Goal: Find specific page/section: Find specific page/section

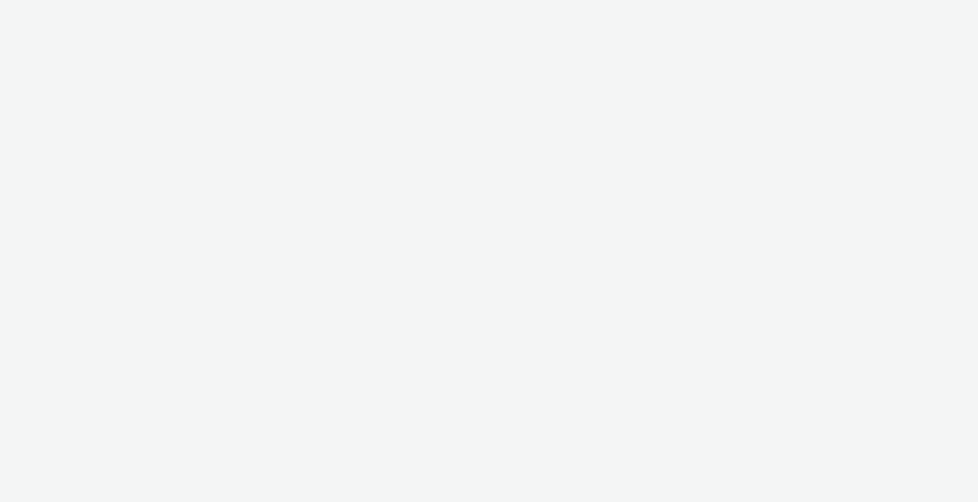
select select "11a7df10-284f-415c-b52a-427acf4c31ae"
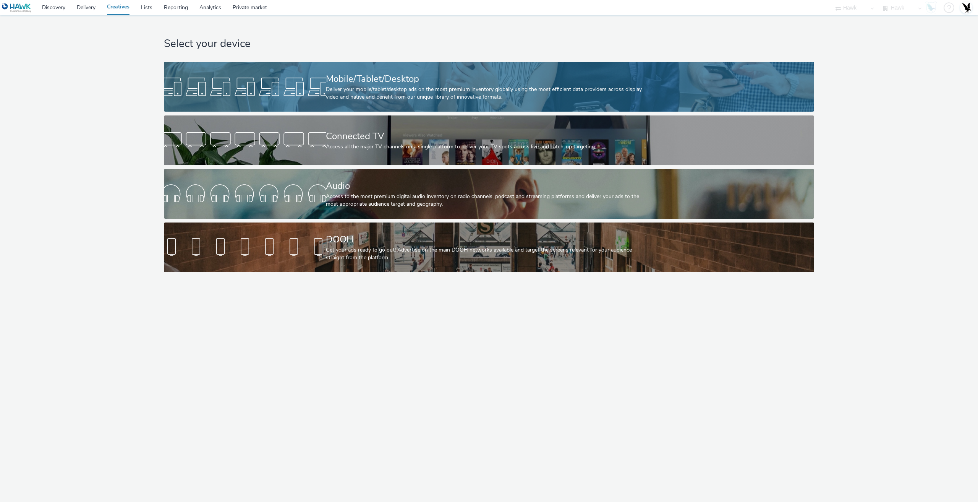
click at [413, 95] on div "Deliver your mobile/tablet/desktop ads on the most premium inventory globally u…" at bounding box center [488, 94] width 324 height 16
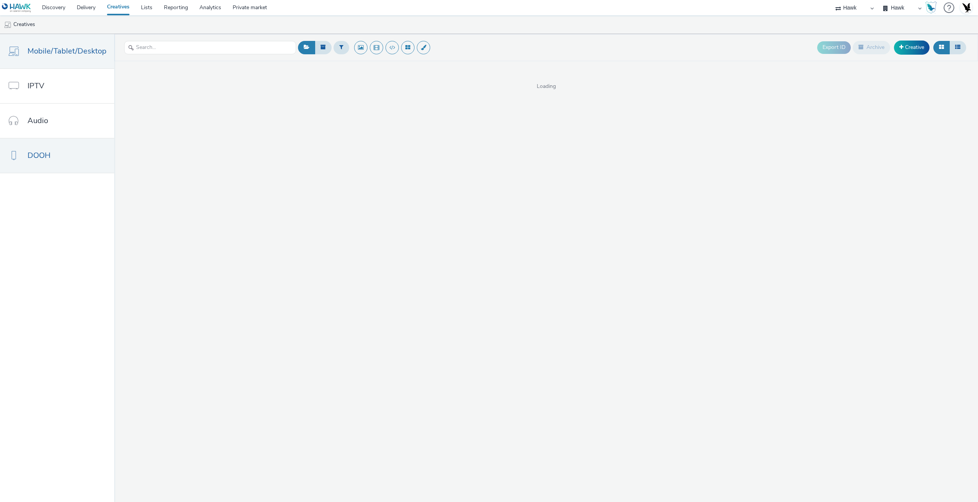
click at [55, 162] on link "DOOH" at bounding box center [57, 155] width 114 height 34
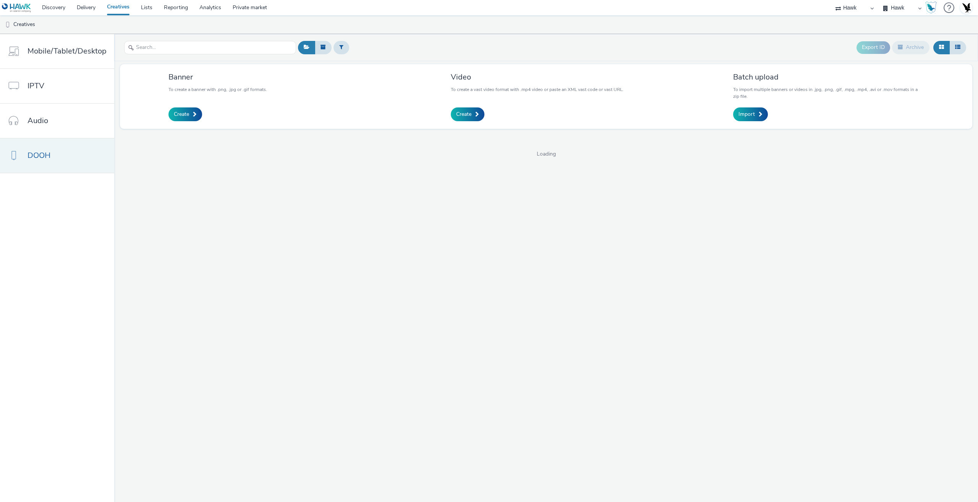
click at [75, 160] on link "DOOH" at bounding box center [57, 155] width 114 height 34
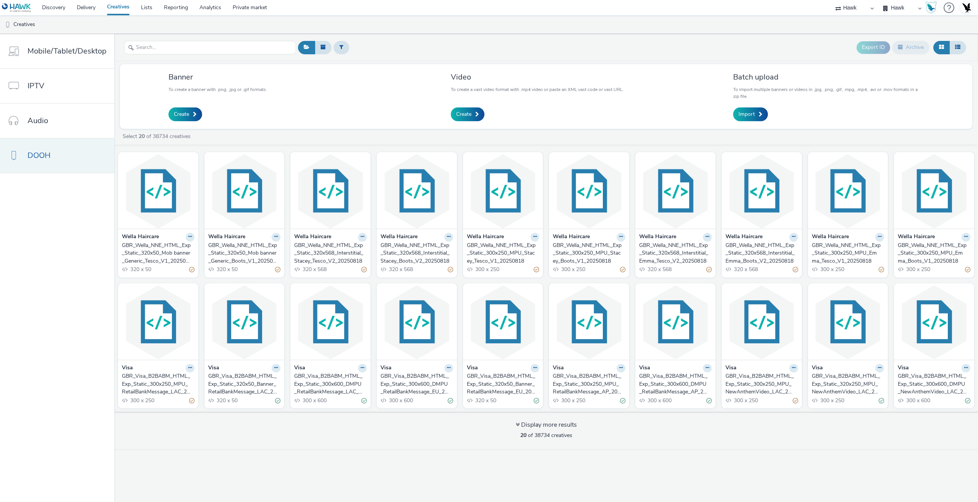
click at [46, 168] on link "DOOH" at bounding box center [57, 155] width 114 height 34
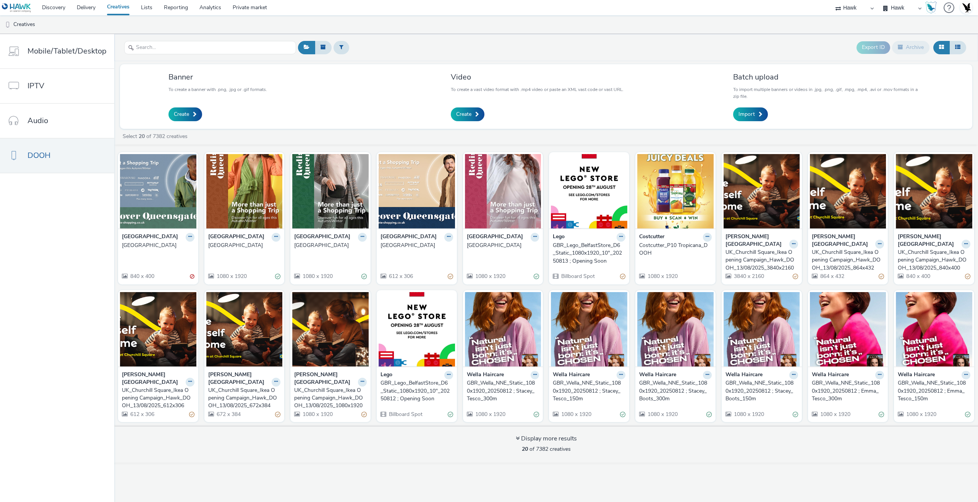
click at [385, 249] on div "[GEOGRAPHIC_DATA]" at bounding box center [415, 245] width 70 height 8
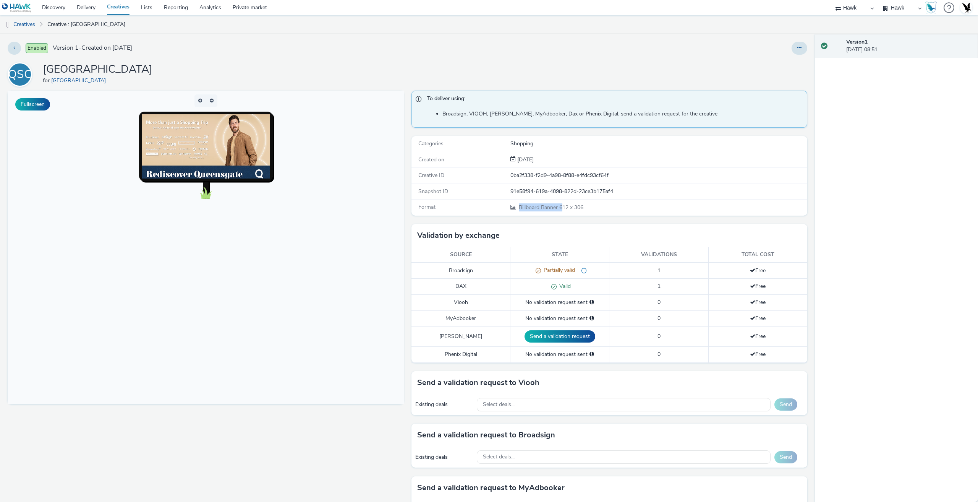
drag, startPoint x: 517, startPoint y: 208, endPoint x: 562, endPoint y: 209, distance: 44.7
click at [560, 209] on span "Billboard Banner 612 x 306" at bounding box center [550, 207] width 65 height 7
click at [563, 209] on span "Billboard Banner 612 x 306" at bounding box center [550, 207] width 65 height 7
drag, startPoint x: 556, startPoint y: 208, endPoint x: 632, endPoint y: 203, distance: 76.1
click at [592, 209] on div "Billboard Banner 612 x 306" at bounding box center [658, 207] width 296 height 8
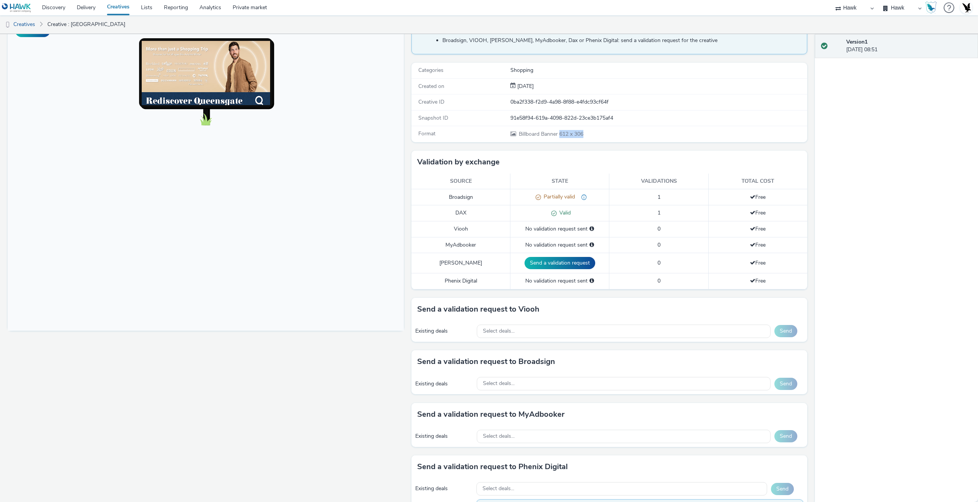
scroll to position [76, 0]
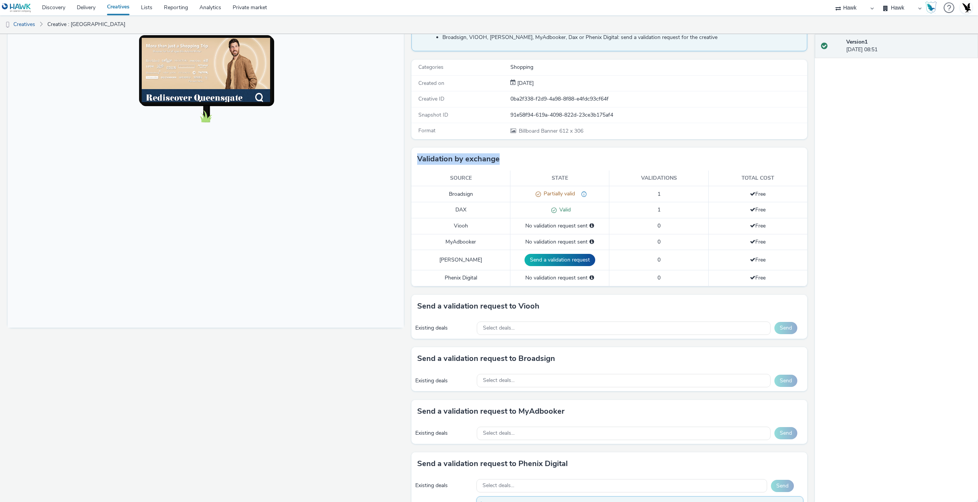
drag, startPoint x: 411, startPoint y: 160, endPoint x: 505, endPoint y: 169, distance: 94.0
click at [504, 169] on div "Validation by exchange" at bounding box center [609, 158] width 396 height 23
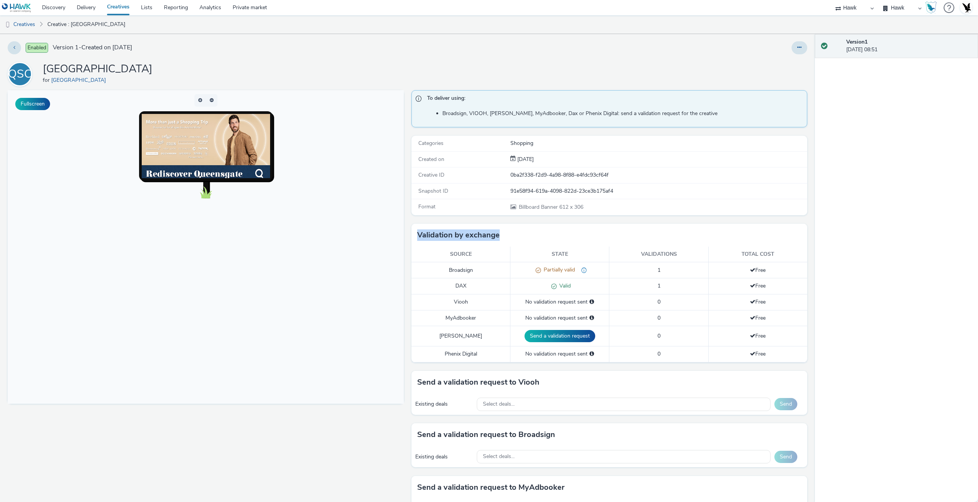
scroll to position [0, 0]
drag, startPoint x: 443, startPoint y: 271, endPoint x: 474, endPoint y: 272, distance: 31.3
click at [474, 272] on td "Broadsign" at bounding box center [460, 270] width 99 height 16
click at [20, 24] on link "Creatives" at bounding box center [19, 24] width 39 height 18
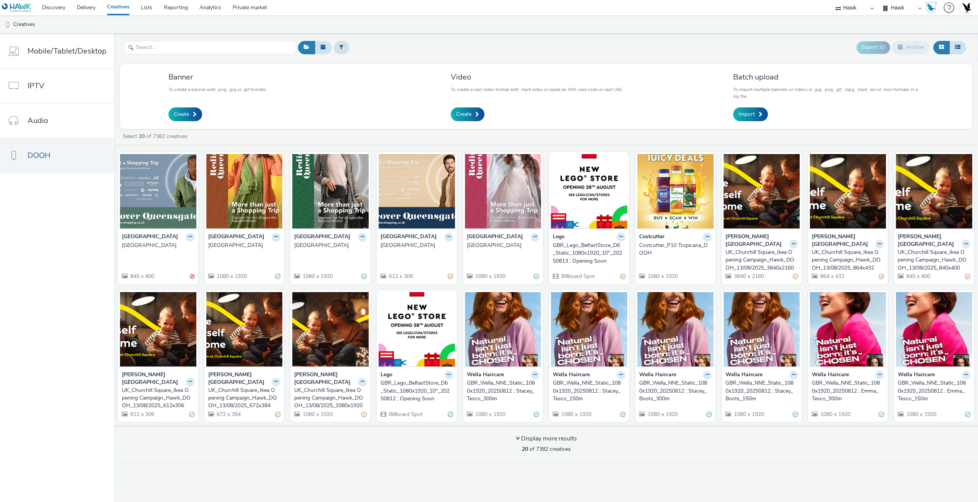
click at [401, 387] on div "GBR_Lego_BelfastStore_D6_Static_1080x1920_10"_20250812 ; Opening Soon" at bounding box center [415, 390] width 70 height 23
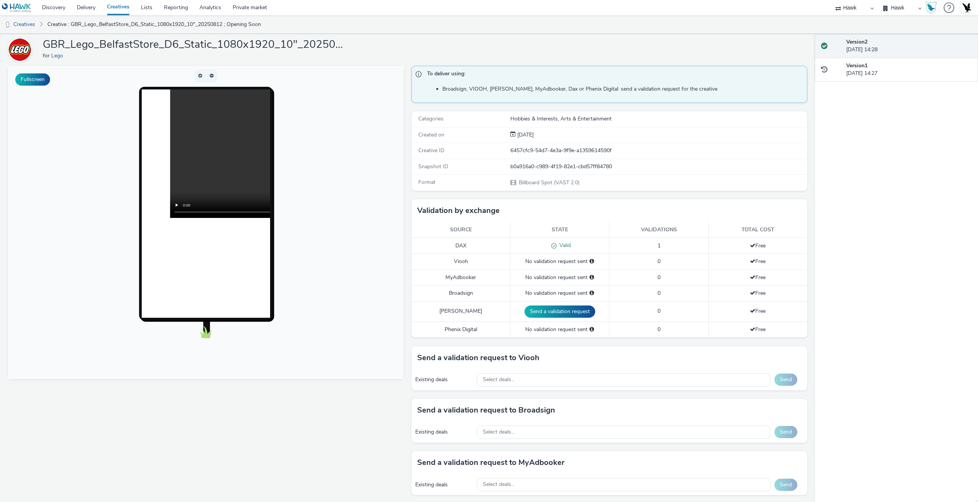
scroll to position [38, 0]
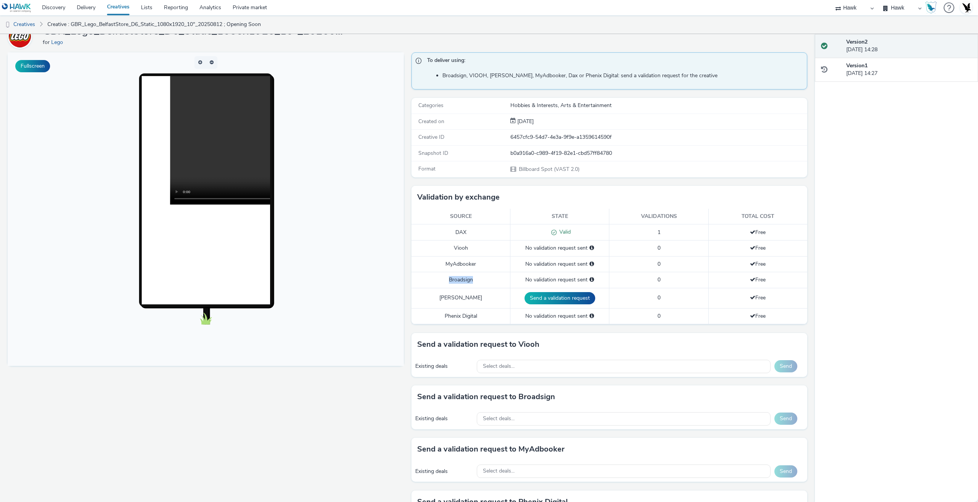
drag, startPoint x: 455, startPoint y: 279, endPoint x: 490, endPoint y: 278, distance: 35.5
click at [490, 278] on td "Broadsign" at bounding box center [460, 280] width 99 height 16
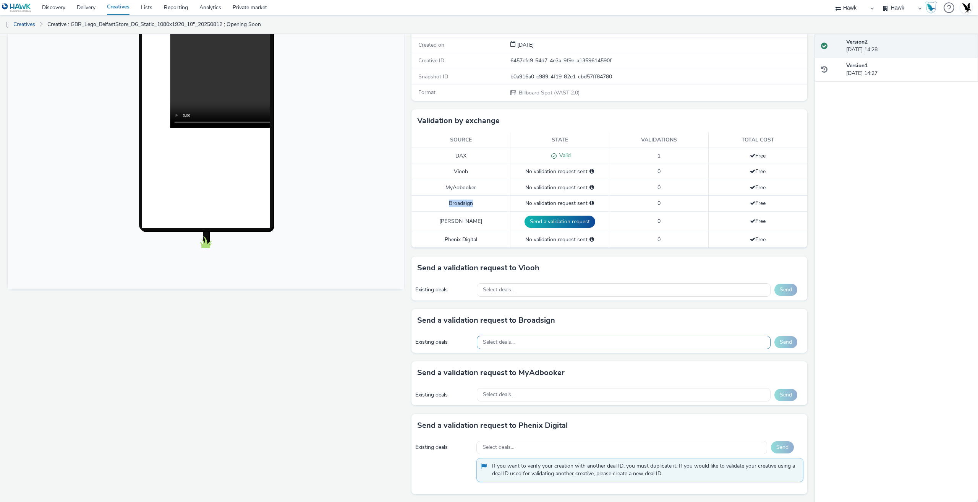
click at [504, 339] on span "Select deals..." at bounding box center [499, 342] width 32 height 6
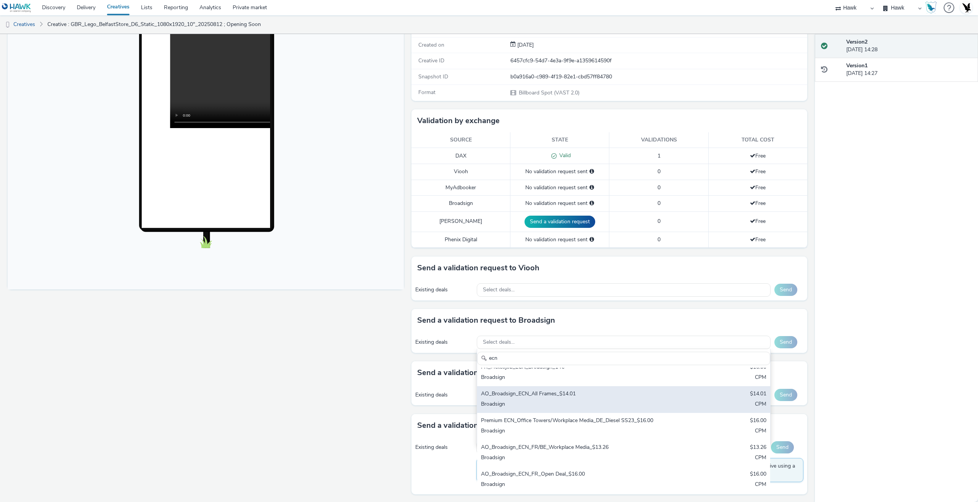
scroll to position [0, 0]
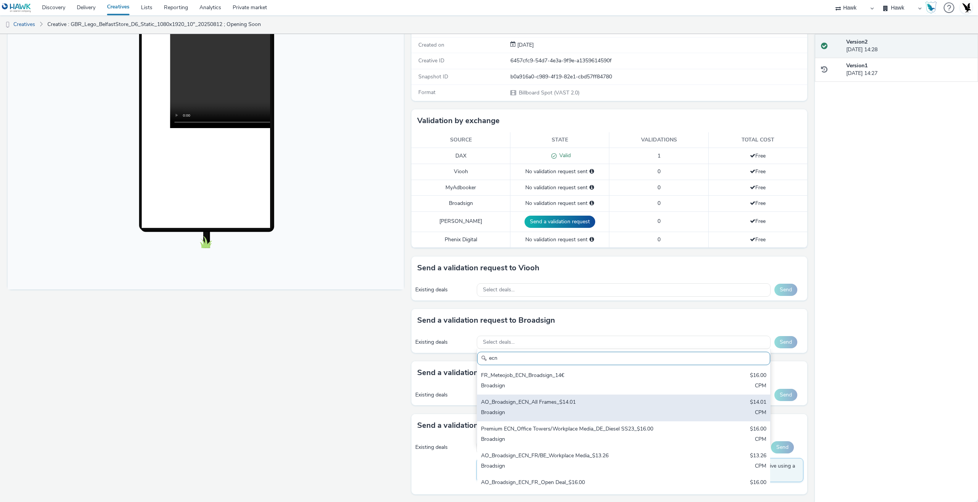
click at [553, 408] on div "AO_Broadsign_ECN_All Frames_$14.01 $14.01 Broadsign CPM" at bounding box center [623, 407] width 293 height 27
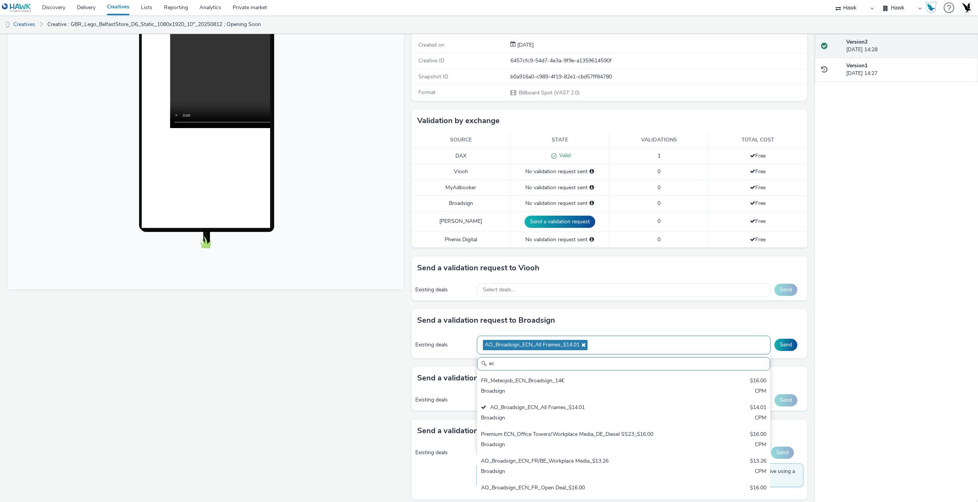
type input "e"
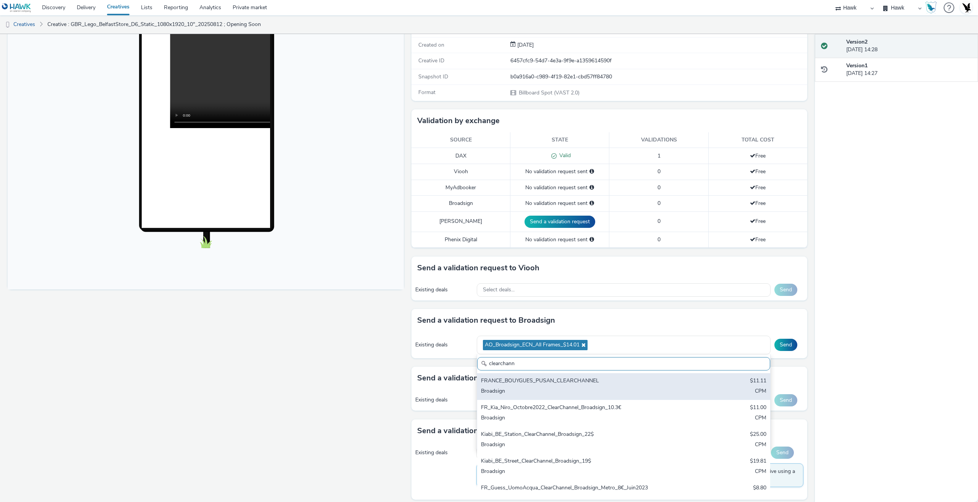
type input "clearchann"
drag, startPoint x: 565, startPoint y: 386, endPoint x: 587, endPoint y: 386, distance: 22.2
click at [566, 386] on div "FRANCE_BOUYGUES_PUSAN_CLEARCHANNEL $11.11 Broadsign CPM" at bounding box center [623, 386] width 293 height 27
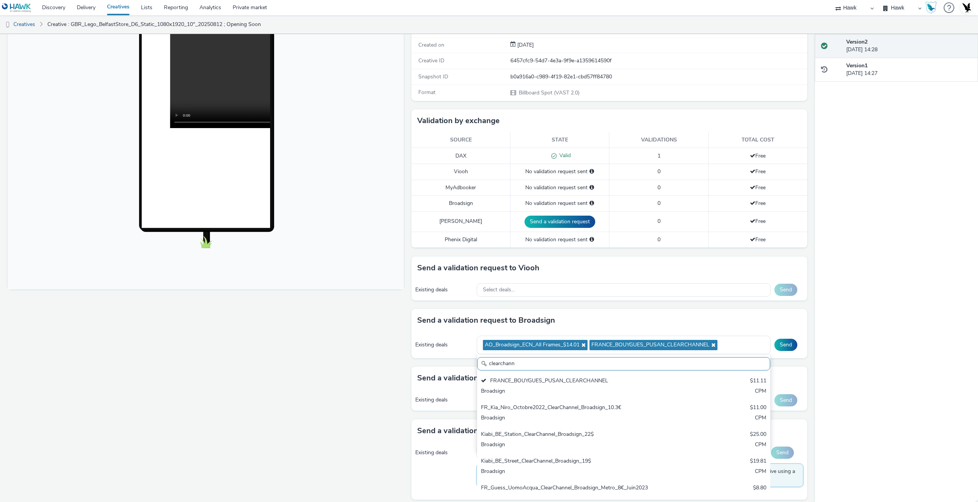
drag, startPoint x: 392, startPoint y: 345, endPoint x: 395, endPoint y: 341, distance: 4.9
click at [392, 345] on div "Fullscreen" at bounding box center [208, 299] width 400 height 646
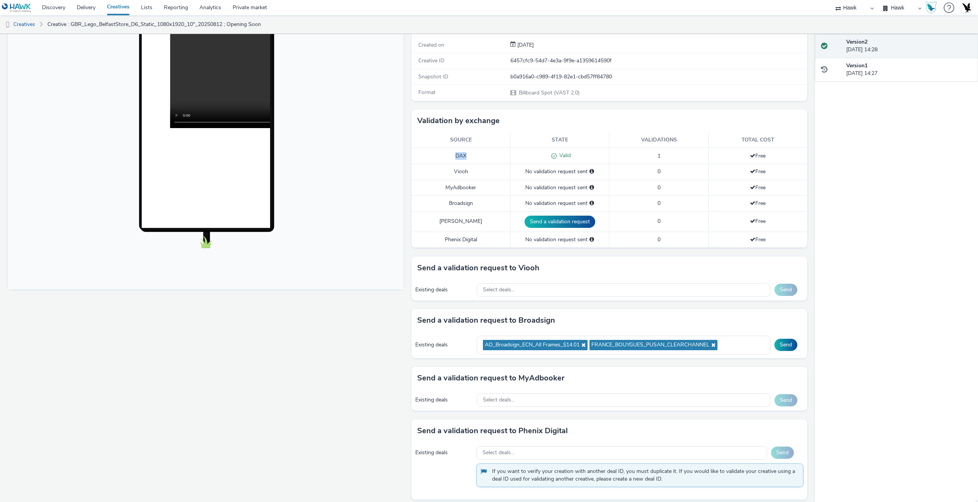
drag, startPoint x: 452, startPoint y: 151, endPoint x: 479, endPoint y: 152, distance: 26.7
click at [479, 152] on td "DAX" at bounding box center [460, 156] width 99 height 16
drag, startPoint x: 442, startPoint y: 174, endPoint x: 464, endPoint y: 172, distance: 22.2
click at [464, 172] on td "Viooh" at bounding box center [460, 172] width 99 height 16
drag, startPoint x: 448, startPoint y: 205, endPoint x: 480, endPoint y: 205, distance: 32.1
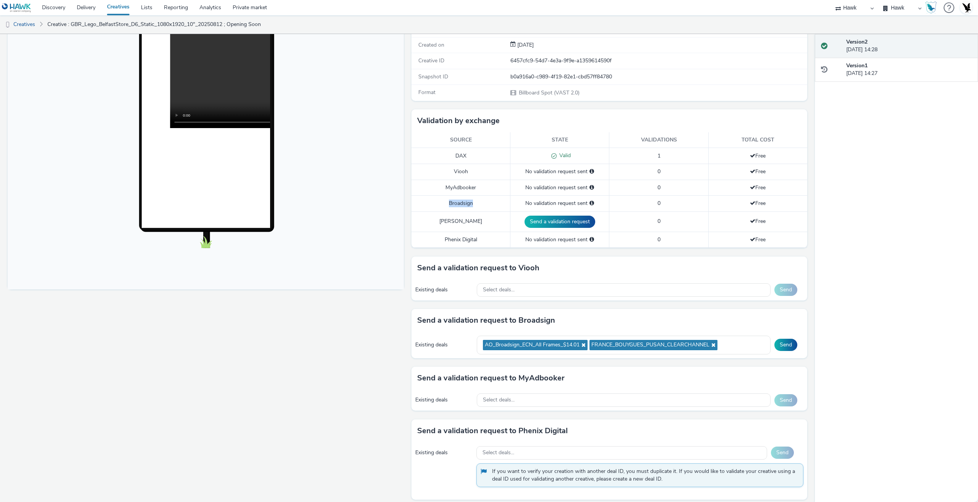
click at [480, 205] on td "Broadsign" at bounding box center [460, 204] width 99 height 16
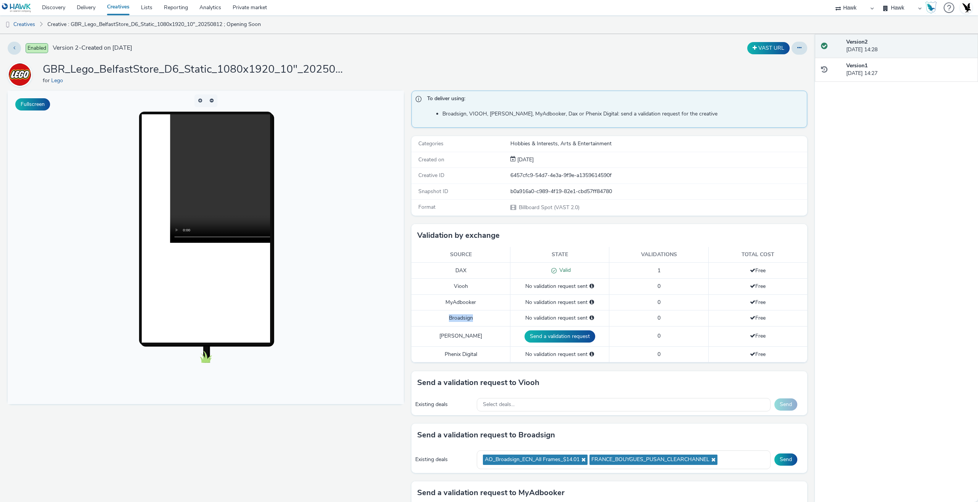
click at [121, 9] on link "Creatives" at bounding box center [118, 7] width 34 height 15
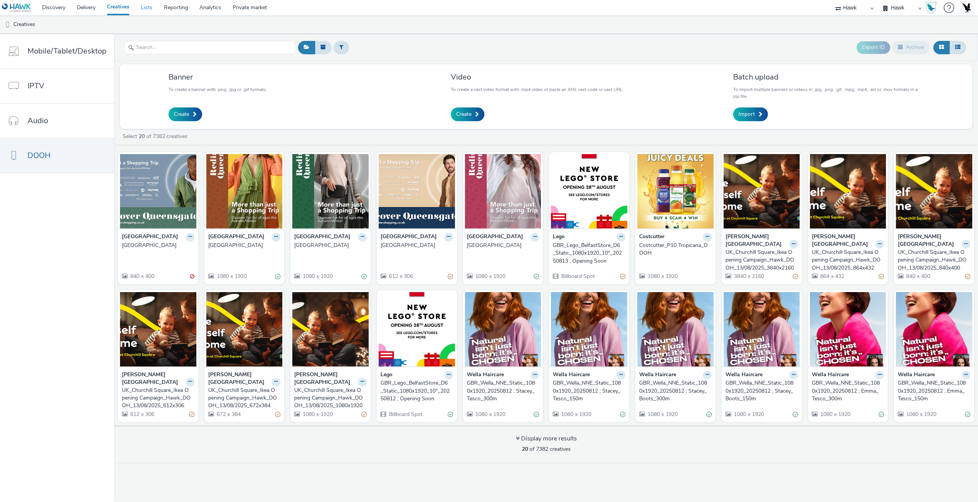
click at [152, 10] on link "Lists" at bounding box center [146, 7] width 23 height 15
